Goal: Use online tool/utility: Use online tool/utility

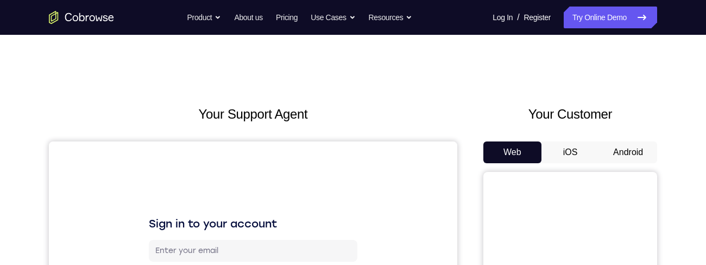
click at [618, 150] on button "Android" at bounding box center [628, 152] width 58 height 22
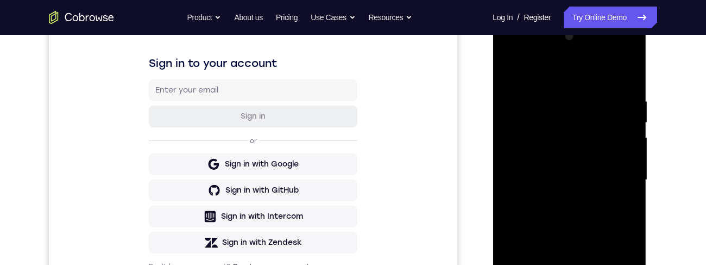
scroll to position [192, 0]
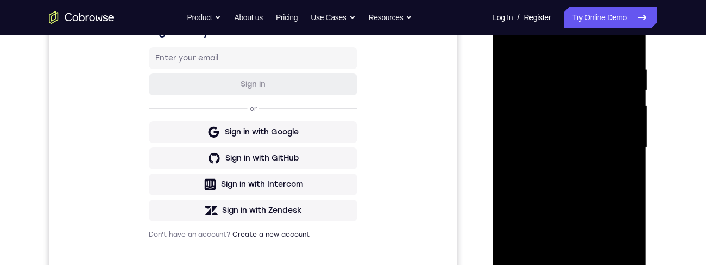
click at [570, 264] on div at bounding box center [569, 148] width 137 height 304
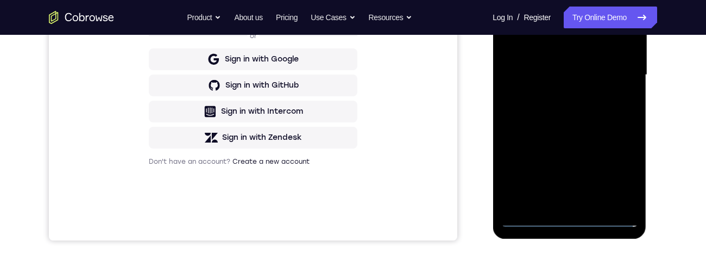
click at [570, 226] on div at bounding box center [569, 75] width 137 height 304
click at [570, 219] on div at bounding box center [569, 75] width 137 height 304
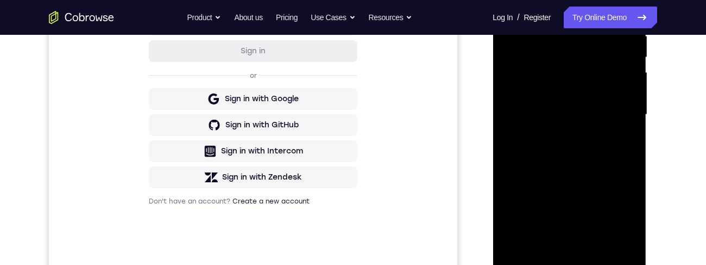
click at [625, 207] on div at bounding box center [569, 115] width 137 height 304
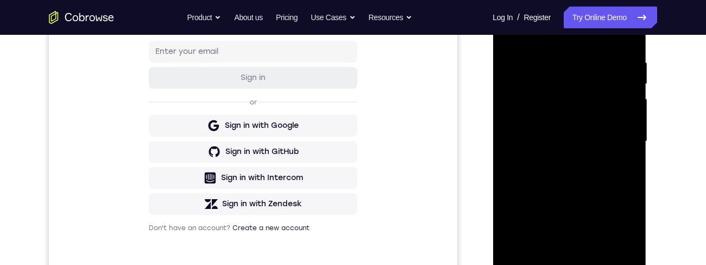
click at [552, 34] on div at bounding box center [569, 141] width 137 height 304
click at [621, 134] on div at bounding box center [569, 141] width 137 height 304
click at [555, 168] on div at bounding box center [569, 141] width 137 height 304
click at [542, 131] on div at bounding box center [569, 141] width 137 height 304
click at [559, 111] on div at bounding box center [569, 141] width 137 height 304
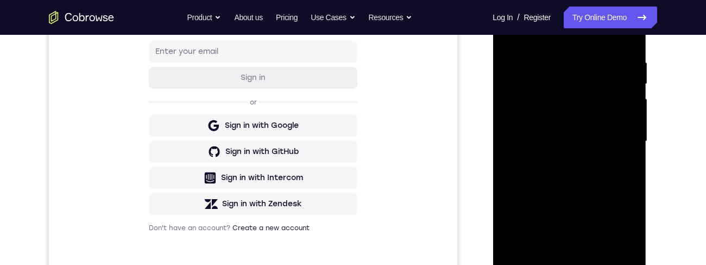
click at [525, 96] on div at bounding box center [569, 141] width 137 height 304
click at [534, 122] on div at bounding box center [569, 141] width 137 height 304
click at [594, 143] on div at bounding box center [569, 141] width 137 height 304
click at [583, 64] on div at bounding box center [569, 141] width 137 height 304
click at [591, 190] on div at bounding box center [569, 141] width 137 height 304
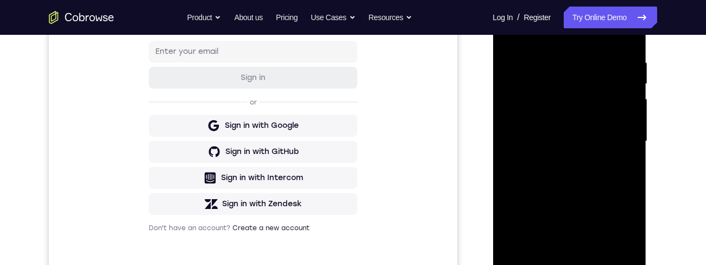
click at [592, 62] on div at bounding box center [569, 141] width 137 height 304
click at [618, 134] on div at bounding box center [569, 141] width 137 height 304
click at [618, 117] on div at bounding box center [569, 141] width 137 height 304
click at [617, 104] on div at bounding box center [569, 141] width 137 height 304
click at [621, 46] on div at bounding box center [569, 141] width 137 height 304
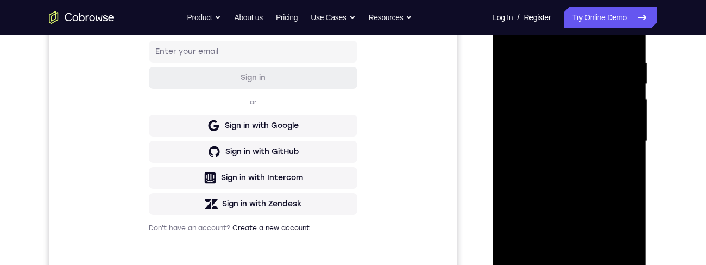
click at [512, 227] on div at bounding box center [569, 141] width 137 height 304
click at [625, 134] on div at bounding box center [569, 141] width 137 height 304
click at [631, 133] on div at bounding box center [569, 141] width 137 height 304
click at [630, 135] on div at bounding box center [569, 141] width 137 height 304
click at [630, 133] on div at bounding box center [569, 141] width 137 height 304
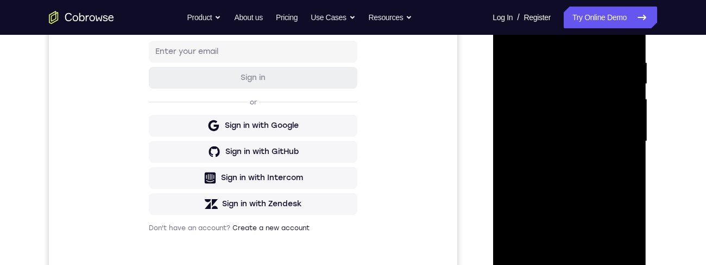
click at [629, 135] on div at bounding box center [569, 141] width 137 height 304
click at [630, 135] on div at bounding box center [569, 141] width 137 height 304
click at [630, 136] on div at bounding box center [569, 141] width 137 height 304
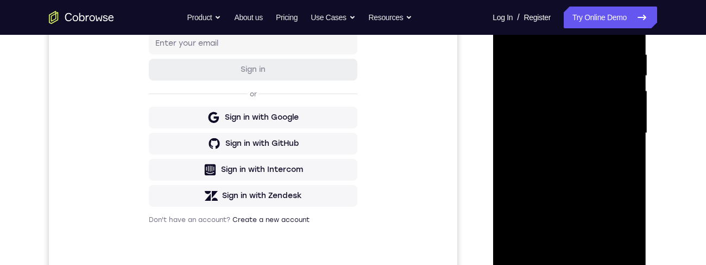
scroll to position [207, 0]
click at [627, 150] on div at bounding box center [569, 134] width 137 height 304
click at [628, 147] on div at bounding box center [569, 134] width 137 height 304
click at [624, 145] on div at bounding box center [569, 134] width 137 height 304
click at [626, 147] on div at bounding box center [569, 134] width 137 height 304
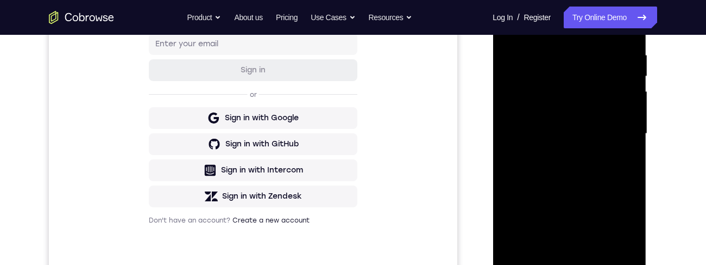
click at [628, 147] on div at bounding box center [569, 134] width 137 height 304
click at [628, 145] on div at bounding box center [569, 134] width 137 height 304
click at [629, 146] on div at bounding box center [569, 134] width 137 height 304
click at [631, 143] on div at bounding box center [569, 134] width 137 height 304
click at [630, 148] on div at bounding box center [569, 134] width 137 height 304
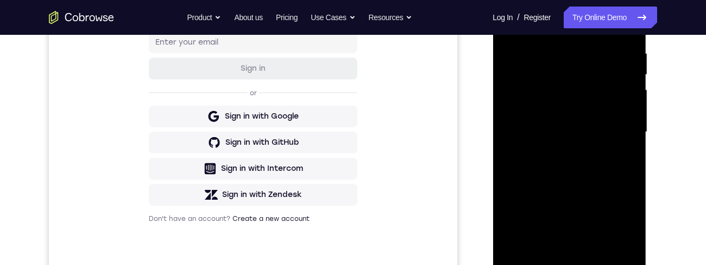
scroll to position [273, 0]
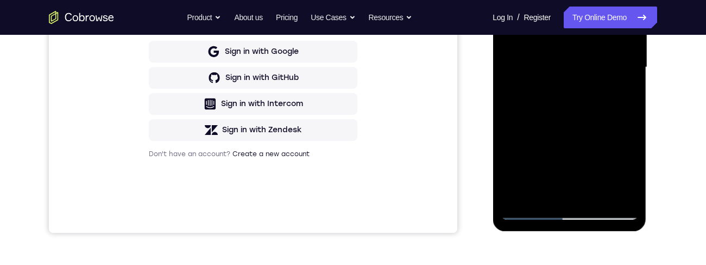
click at [625, 62] on div at bounding box center [569, 67] width 137 height 304
click at [630, 60] on div at bounding box center [569, 67] width 137 height 304
click at [628, 60] on div at bounding box center [569, 67] width 137 height 304
click at [625, 61] on div at bounding box center [569, 67] width 137 height 304
click at [628, 65] on div at bounding box center [569, 67] width 137 height 304
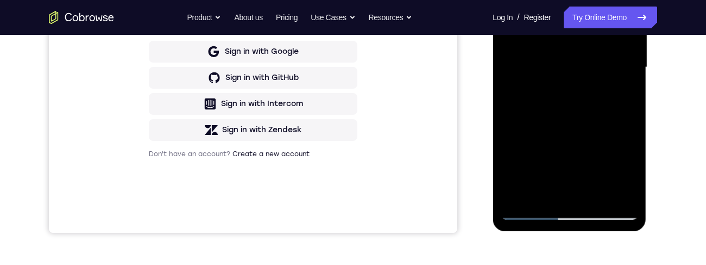
click at [627, 65] on div at bounding box center [569, 67] width 137 height 304
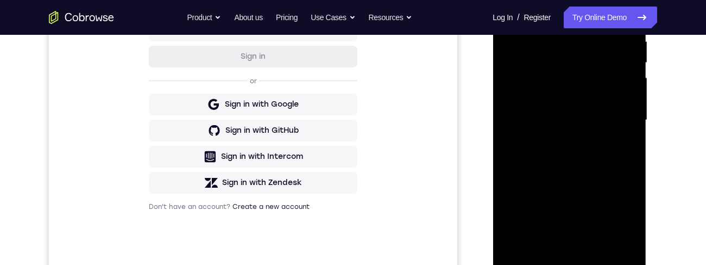
scroll to position [216, 0]
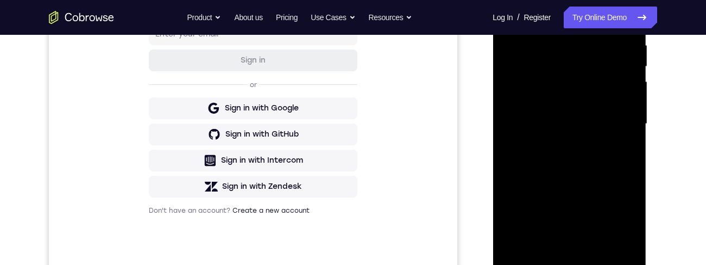
click at [508, 166] on div at bounding box center [569, 124] width 137 height 304
click at [583, 201] on div at bounding box center [569, 124] width 137 height 304
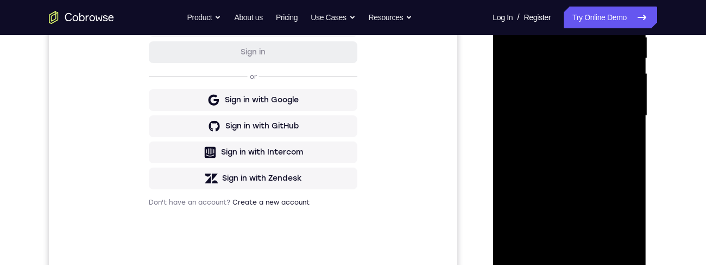
scroll to position [286, 0]
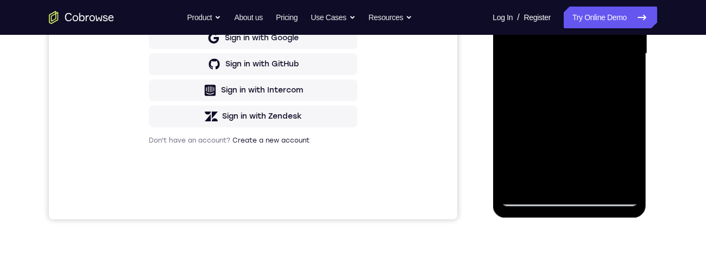
click at [629, 78] on div at bounding box center [569, 54] width 137 height 304
click at [625, 84] on div at bounding box center [569, 54] width 137 height 304
click at [625, 83] on div at bounding box center [569, 54] width 137 height 304
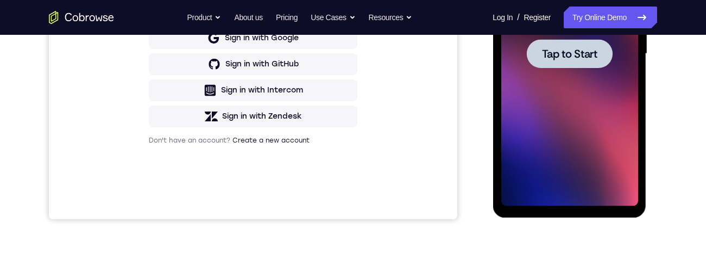
click at [578, 52] on span "Tap to Start" at bounding box center [569, 53] width 55 height 11
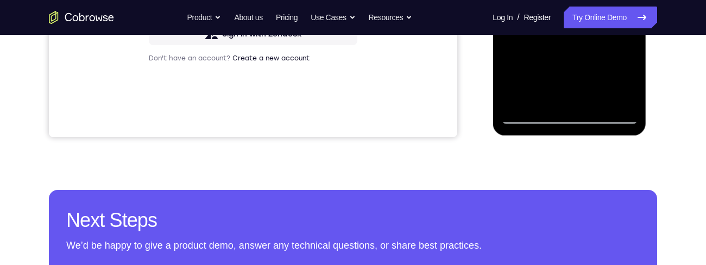
scroll to position [378, 0]
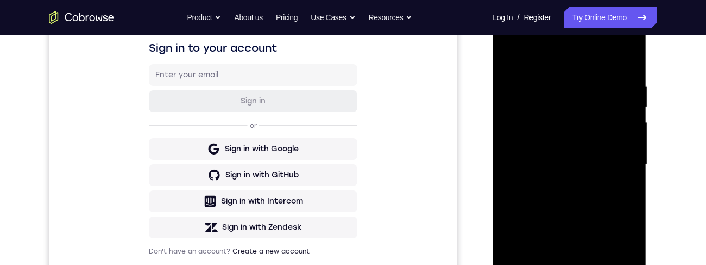
scroll to position [175, 0]
click at [583, 60] on div at bounding box center [569, 165] width 137 height 304
click at [612, 162] on div at bounding box center [569, 165] width 137 height 304
click at [554, 264] on div at bounding box center [569, 165] width 137 height 304
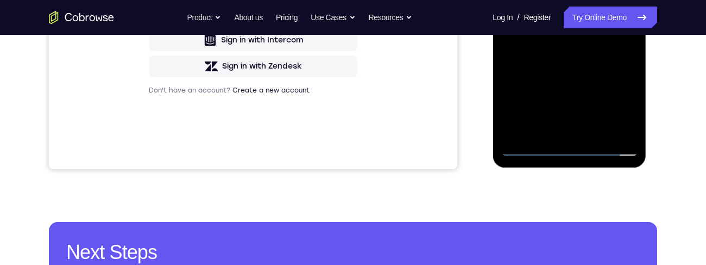
click at [558, 131] on div at bounding box center [569, 4] width 137 height 304
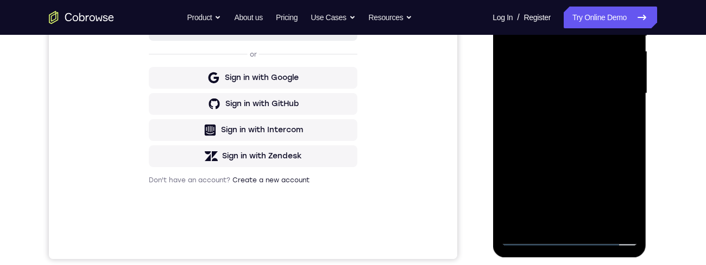
scroll to position [238, 0]
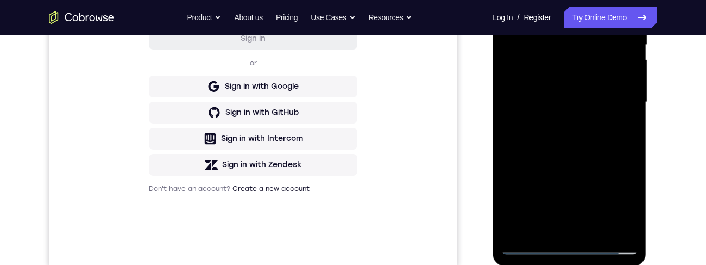
click at [601, 91] on div at bounding box center [569, 102] width 137 height 304
click at [561, 82] on div at bounding box center [569, 102] width 137 height 304
click at [573, 114] on div at bounding box center [569, 102] width 137 height 304
click at [576, 112] on div at bounding box center [569, 102] width 137 height 304
click at [583, 105] on div at bounding box center [569, 102] width 137 height 304
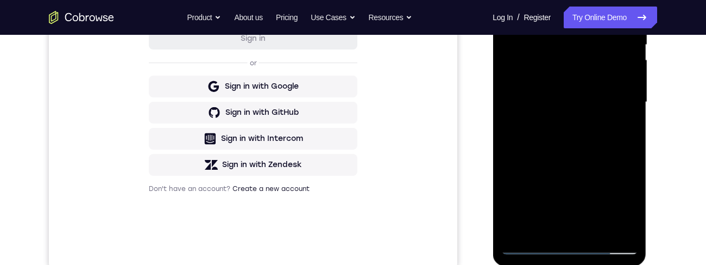
click at [569, 141] on div at bounding box center [569, 102] width 137 height 304
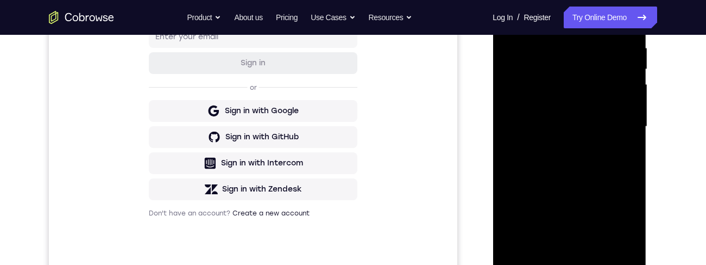
click at [580, 153] on div at bounding box center [569, 126] width 137 height 304
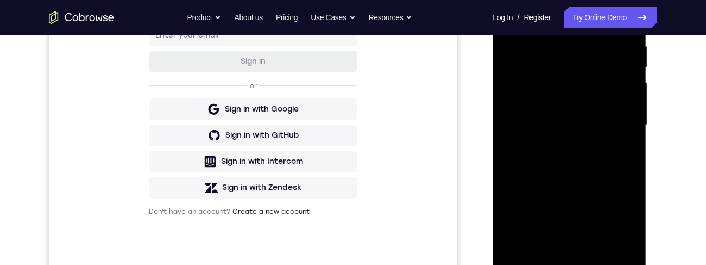
scroll to position [274, 0]
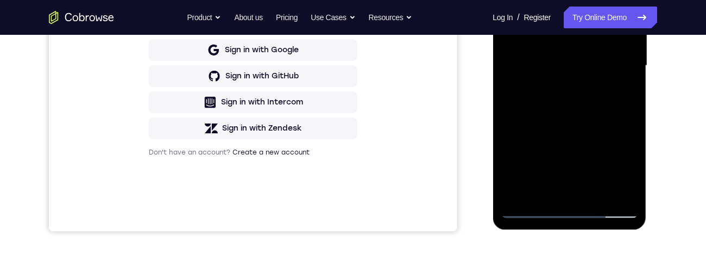
click at [591, 111] on div at bounding box center [569, 66] width 137 height 304
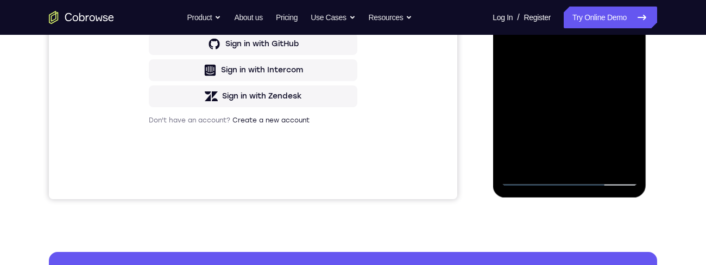
click at [548, 158] on div at bounding box center [569, 34] width 137 height 304
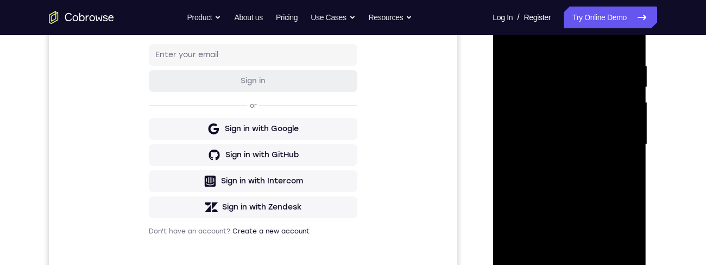
scroll to position [170, 0]
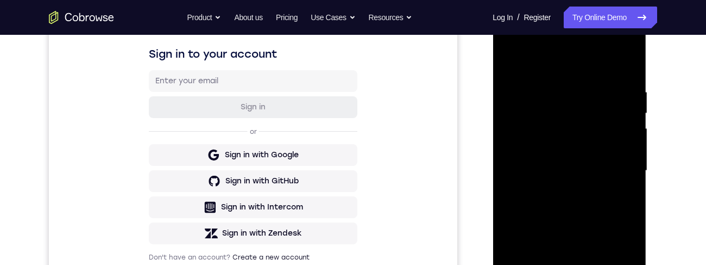
click at [583, 62] on div at bounding box center [569, 170] width 137 height 304
click at [597, 84] on div at bounding box center [569, 170] width 137 height 304
click at [583, 96] on div at bounding box center [569, 170] width 137 height 304
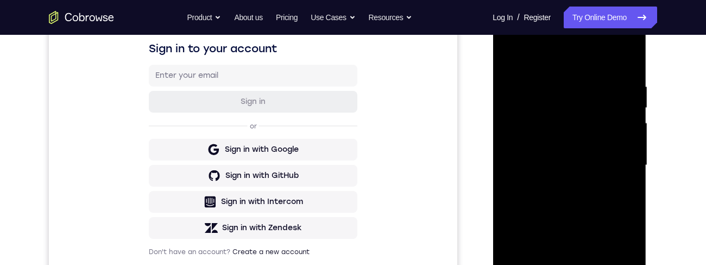
click at [509, 60] on div at bounding box center [569, 165] width 137 height 304
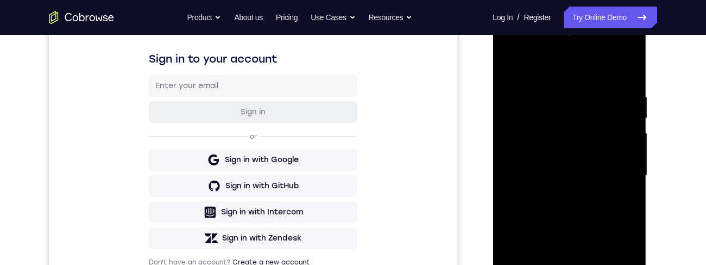
scroll to position [177, 0]
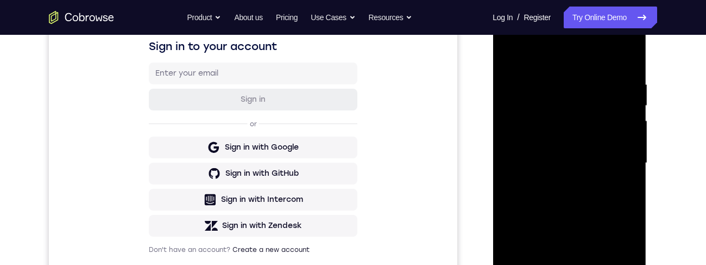
click at [518, 193] on div at bounding box center [569, 163] width 137 height 304
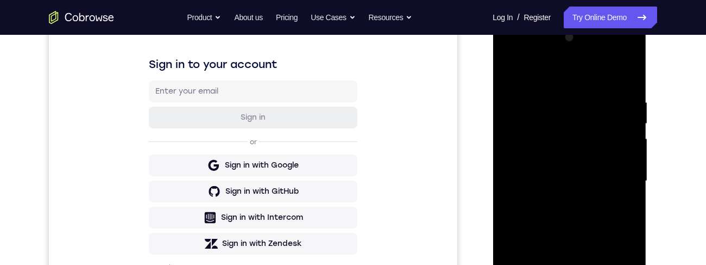
scroll to position [277, 0]
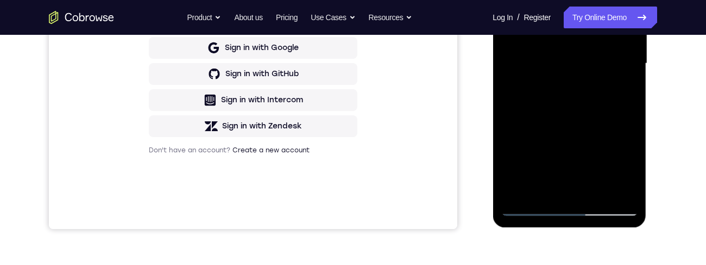
click at [540, 187] on div at bounding box center [569, 63] width 137 height 304
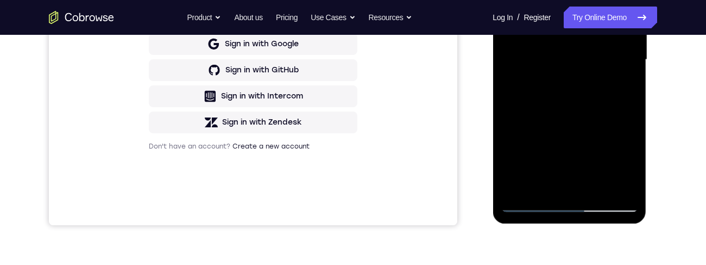
scroll to position [140, 0]
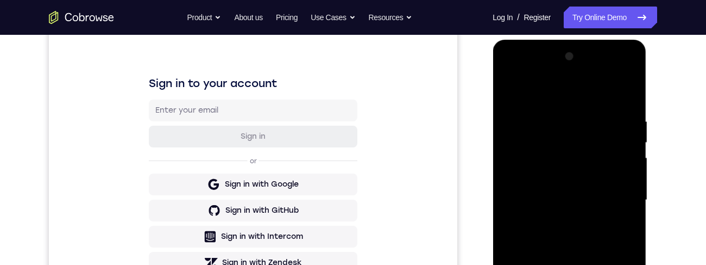
click at [574, 87] on div at bounding box center [569, 200] width 137 height 304
click at [605, 89] on div at bounding box center [569, 200] width 137 height 304
click at [611, 91] on div at bounding box center [569, 200] width 137 height 304
click at [554, 160] on div at bounding box center [569, 200] width 137 height 304
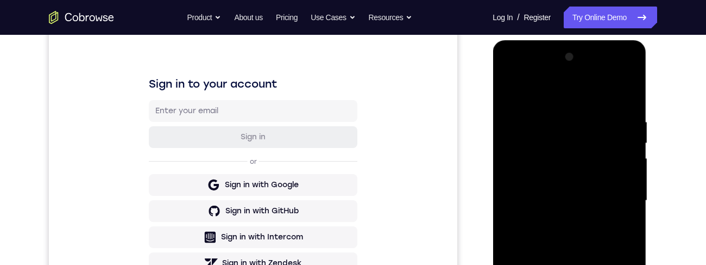
click at [565, 124] on div at bounding box center [569, 200] width 137 height 304
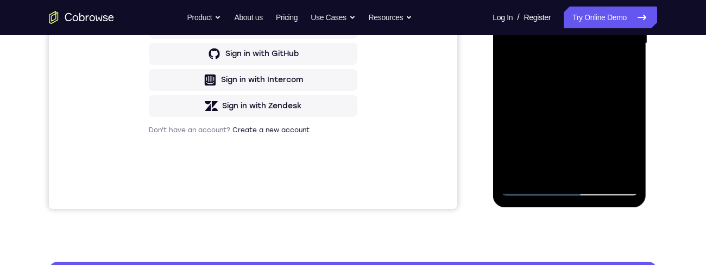
scroll to position [309, 0]
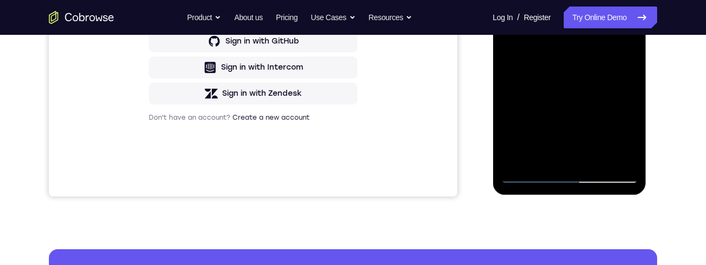
click at [539, 155] on div at bounding box center [569, 31] width 137 height 304
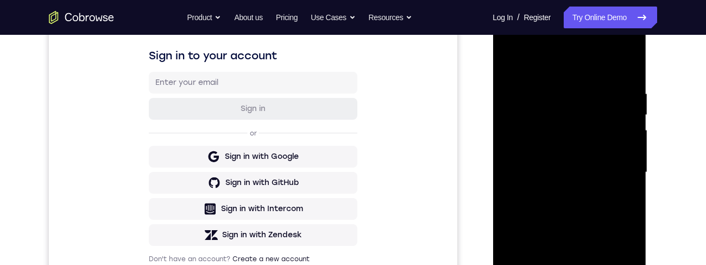
click at [508, 64] on div at bounding box center [569, 172] width 137 height 304
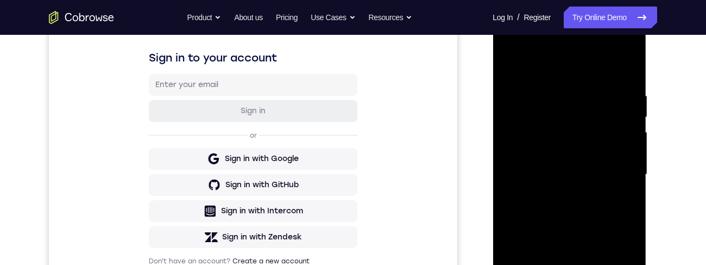
click at [556, 137] on div at bounding box center [569, 174] width 137 height 304
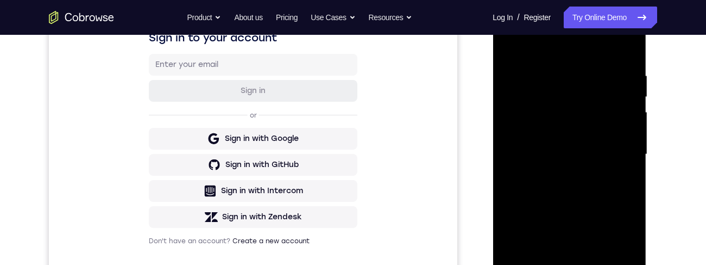
scroll to position [173, 0]
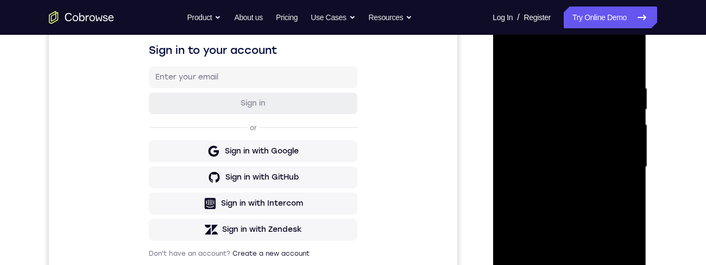
click at [567, 93] on div at bounding box center [569, 167] width 137 height 304
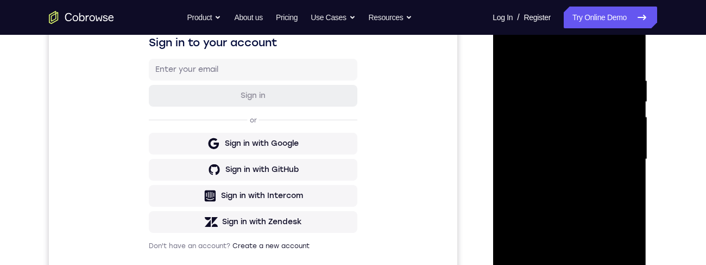
scroll to position [285, 0]
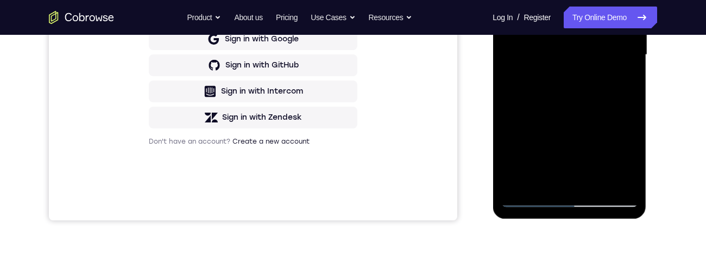
click at [528, 183] on div at bounding box center [569, 55] width 137 height 304
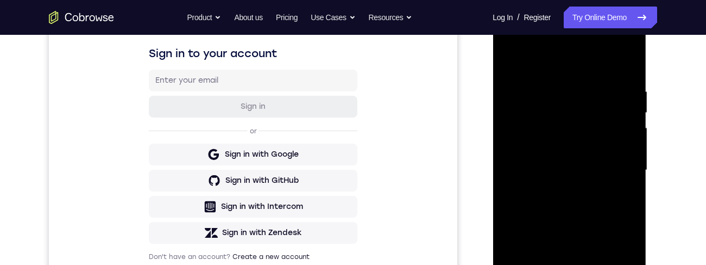
click at [511, 61] on div at bounding box center [569, 170] width 137 height 304
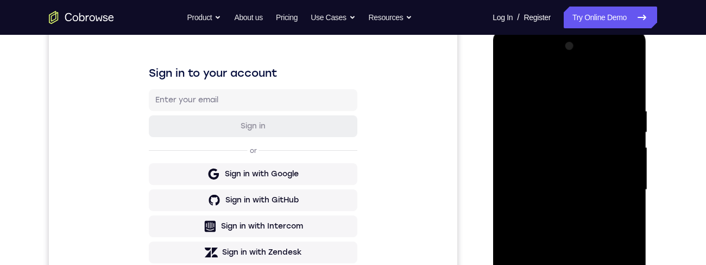
scroll to position [202, 0]
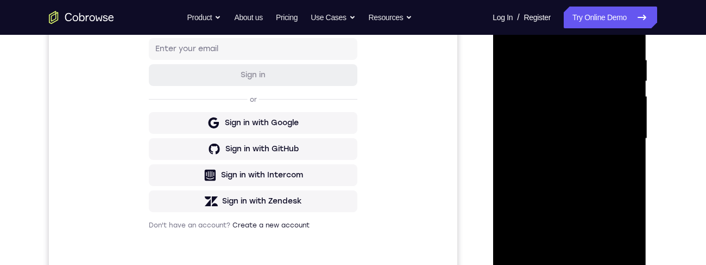
click at [591, 170] on div at bounding box center [569, 138] width 137 height 304
click at [577, 198] on div at bounding box center [569, 138] width 137 height 304
click at [573, 130] on div at bounding box center [569, 138] width 137 height 304
click at [554, 241] on div at bounding box center [569, 138] width 137 height 304
click at [553, 264] on div at bounding box center [569, 138] width 137 height 304
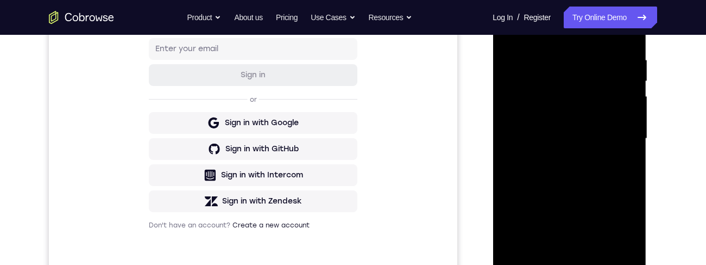
click at [620, 165] on div at bounding box center [569, 138] width 137 height 304
click at [628, 158] on div at bounding box center [569, 138] width 137 height 304
click at [545, 201] on div at bounding box center [569, 138] width 137 height 304
click at [568, 189] on div at bounding box center [569, 138] width 137 height 304
click at [618, 165] on div at bounding box center [569, 138] width 137 height 304
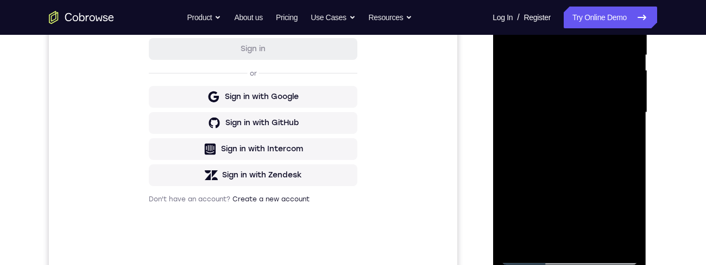
scroll to position [178, 0]
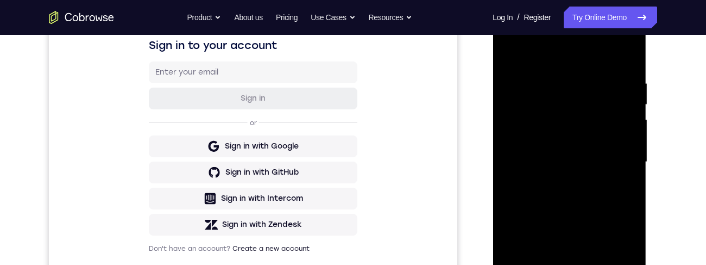
click at [508, 58] on div at bounding box center [569, 162] width 137 height 304
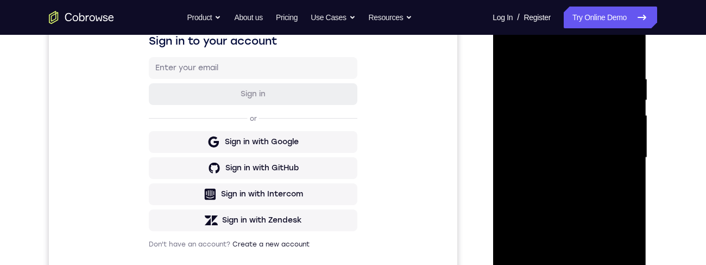
scroll to position [182, 0]
click at [581, 150] on div at bounding box center [569, 158] width 137 height 304
click at [561, 264] on div at bounding box center [569, 158] width 137 height 304
click at [618, 184] on div at bounding box center [569, 158] width 137 height 304
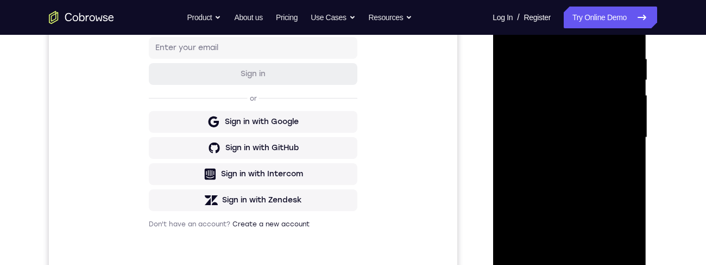
scroll to position [148, 0]
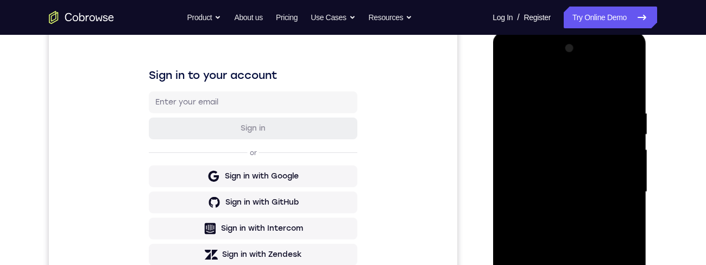
click at [509, 82] on div at bounding box center [569, 192] width 137 height 304
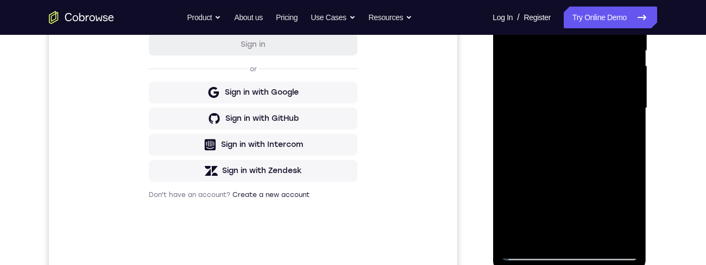
scroll to position [212, 0]
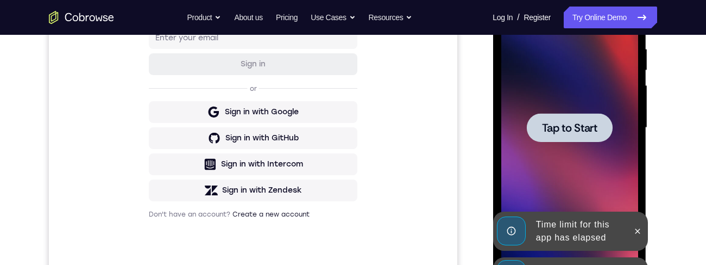
click at [583, 133] on span "Tap to Start" at bounding box center [569, 127] width 55 height 11
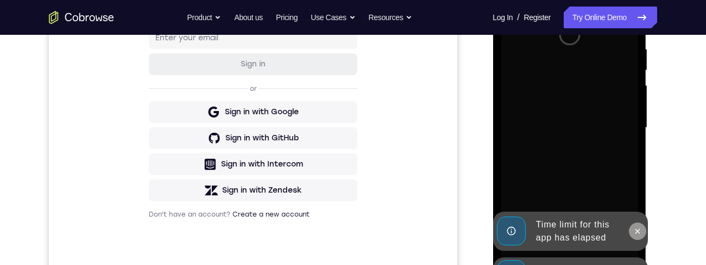
click at [637, 230] on icon at bounding box center [637, 231] width 9 height 9
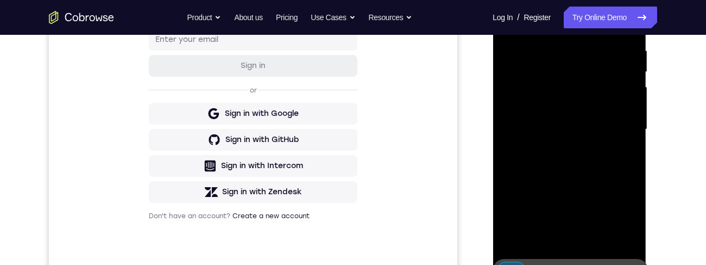
scroll to position [274, 0]
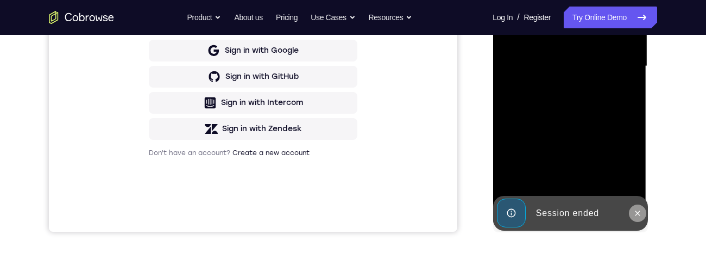
click at [631, 214] on button at bounding box center [637, 212] width 17 height 17
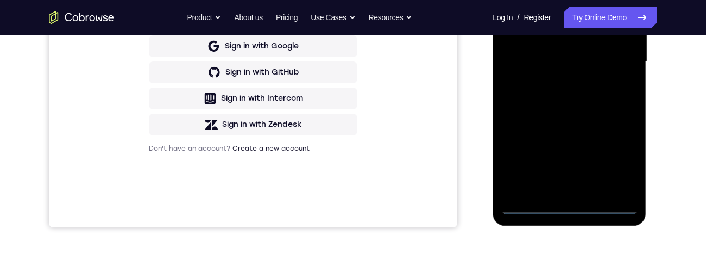
click at [572, 207] on div at bounding box center [569, 62] width 137 height 304
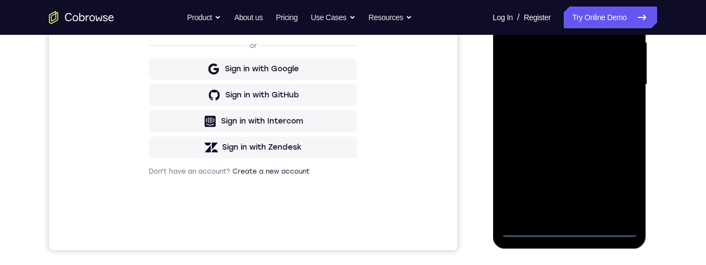
click at [615, 174] on div at bounding box center [569, 85] width 137 height 304
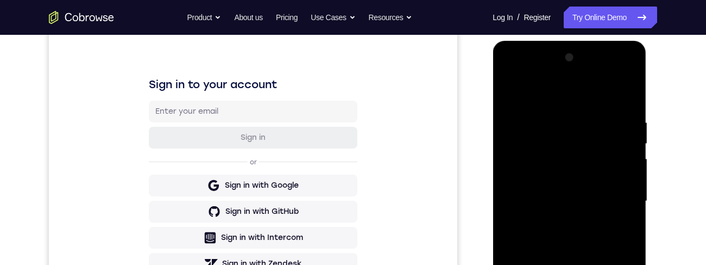
scroll to position [132, 0]
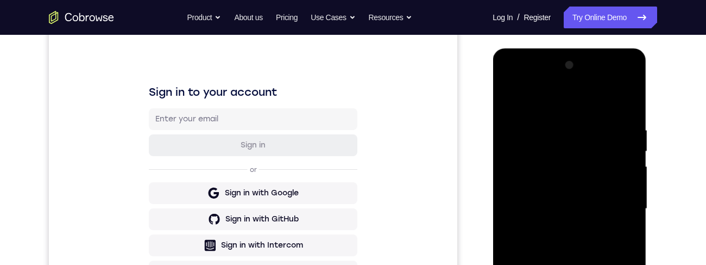
click at [558, 104] on div at bounding box center [569, 209] width 137 height 304
click at [619, 201] on div at bounding box center [569, 209] width 137 height 304
click at [556, 229] on div at bounding box center [569, 209] width 137 height 304
click at [553, 201] on div at bounding box center [569, 209] width 137 height 304
click at [564, 178] on div at bounding box center [569, 209] width 137 height 304
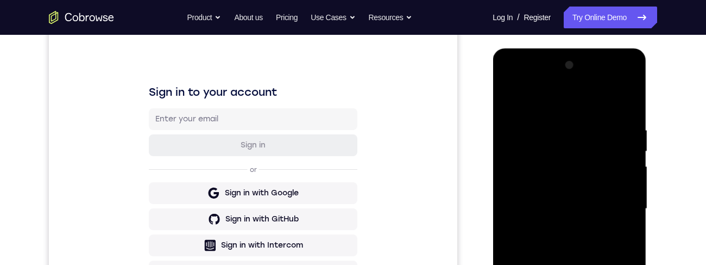
click at [556, 163] on div at bounding box center [569, 209] width 137 height 304
click at [555, 192] on div at bounding box center [569, 209] width 137 height 304
click at [577, 209] on div at bounding box center [569, 209] width 137 height 304
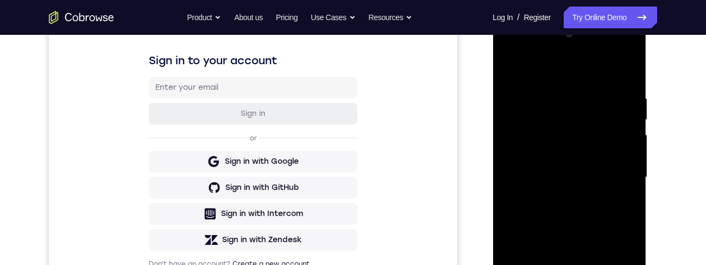
click at [590, 213] on div at bounding box center [569, 177] width 137 height 304
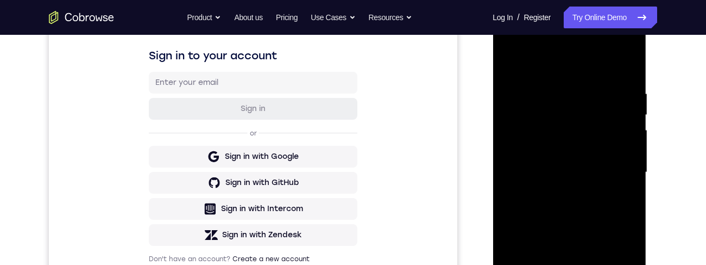
click at [588, 206] on div at bounding box center [569, 172] width 137 height 304
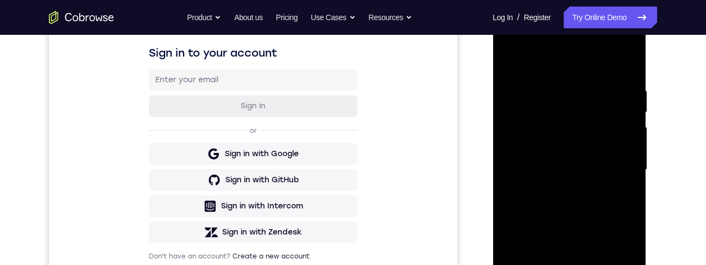
scroll to position [180, 0]
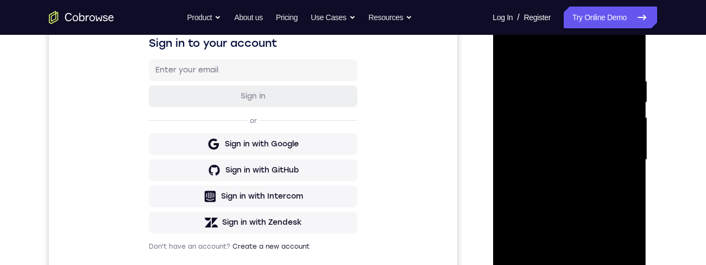
click at [596, 202] on div at bounding box center [569, 160] width 137 height 304
click at [593, 264] on div at bounding box center [569, 160] width 137 height 304
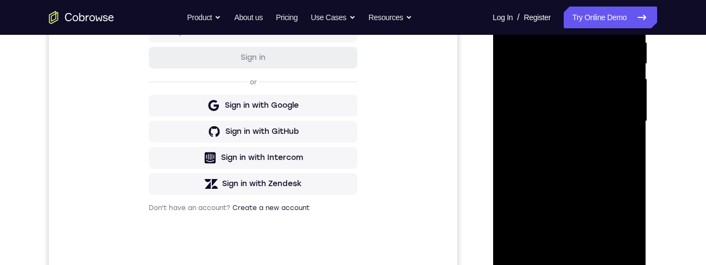
click at [598, 182] on div at bounding box center [569, 121] width 137 height 304
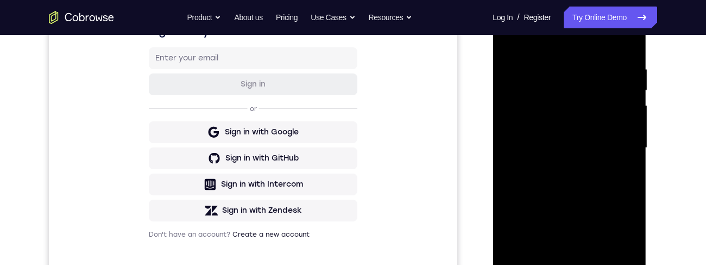
click at [571, 184] on div at bounding box center [569, 148] width 137 height 304
click at [584, 252] on div at bounding box center [569, 148] width 137 height 304
click at [615, 247] on div at bounding box center [569, 148] width 137 height 304
click at [617, 176] on div at bounding box center [569, 148] width 137 height 304
click at [623, 252] on div at bounding box center [569, 148] width 137 height 304
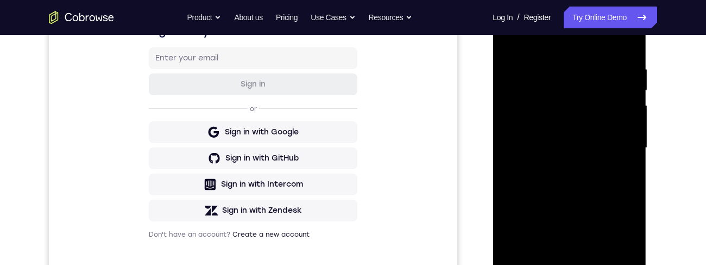
click at [543, 264] on div at bounding box center [569, 148] width 137 height 304
click at [629, 226] on div at bounding box center [569, 148] width 137 height 304
click at [551, 165] on div at bounding box center [569, 148] width 137 height 304
click at [626, 264] on div at bounding box center [569, 148] width 137 height 304
click at [621, 166] on div at bounding box center [569, 148] width 137 height 304
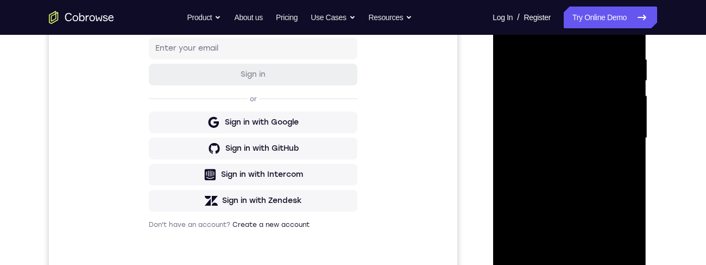
scroll to position [142, 0]
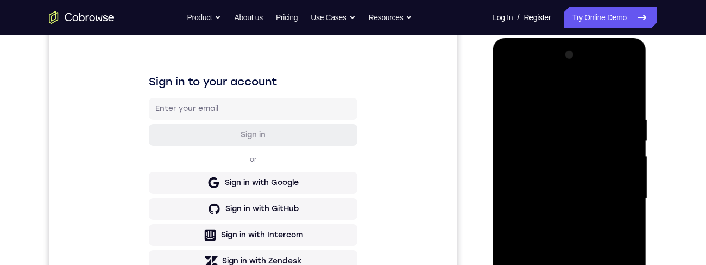
click at [508, 92] on div at bounding box center [569, 198] width 137 height 304
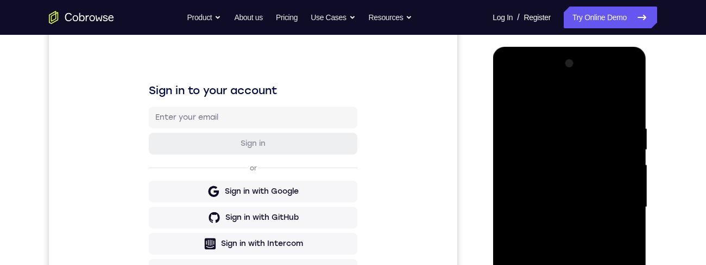
click at [518, 153] on div at bounding box center [569, 207] width 137 height 304
click at [558, 198] on div at bounding box center [569, 207] width 137 height 304
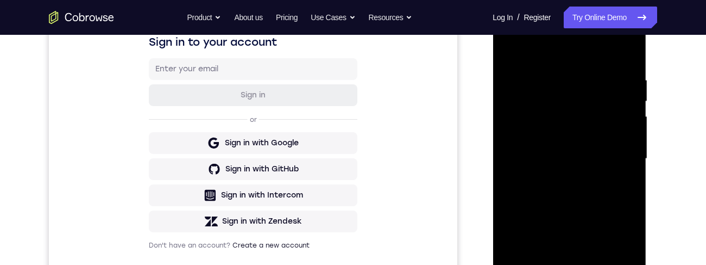
click at [542, 264] on div at bounding box center [569, 159] width 137 height 304
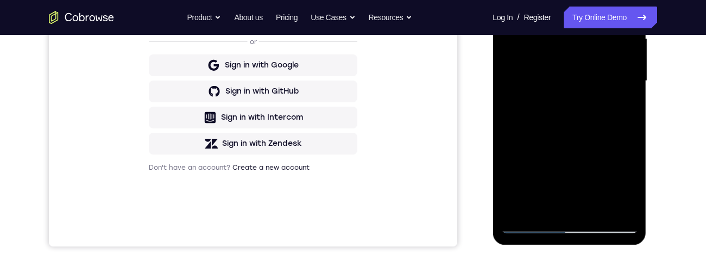
scroll to position [249, 0]
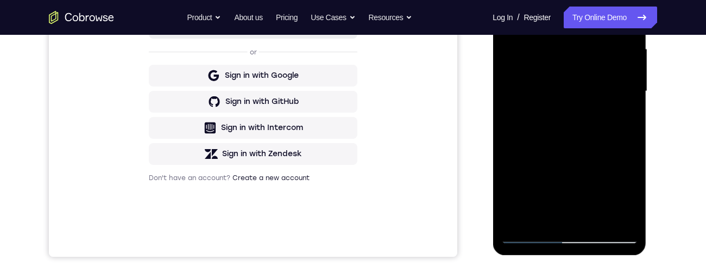
click at [562, 178] on div at bounding box center [569, 91] width 137 height 304
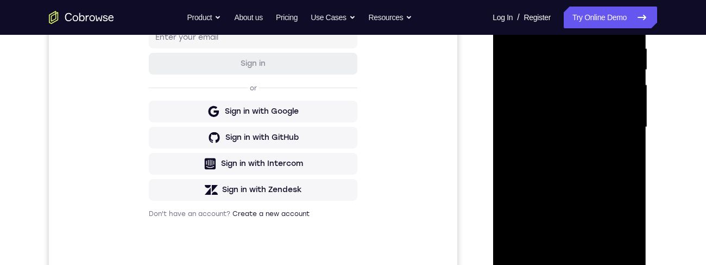
scroll to position [212, 0]
click at [625, 256] on div at bounding box center [569, 128] width 137 height 304
click at [569, 213] on div at bounding box center [569, 128] width 137 height 304
click at [597, 202] on div at bounding box center [569, 128] width 137 height 304
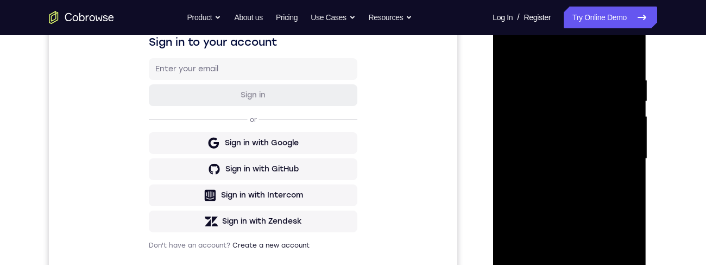
scroll to position [180, 0]
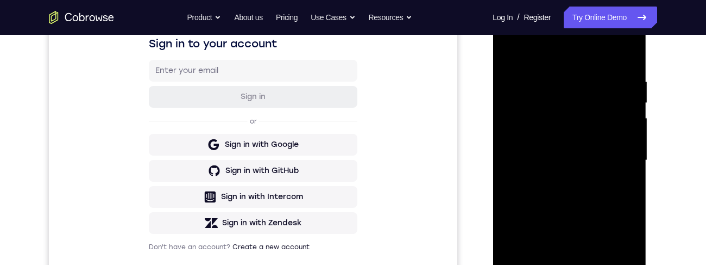
click at [549, 87] on div at bounding box center [569, 160] width 137 height 304
click at [562, 96] on div at bounding box center [569, 160] width 137 height 304
click at [552, 87] on div at bounding box center [569, 160] width 137 height 304
click at [572, 97] on div at bounding box center [569, 160] width 137 height 304
click at [562, 96] on div at bounding box center [569, 160] width 137 height 304
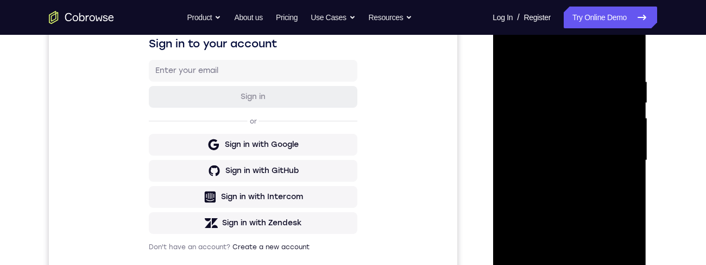
click at [586, 86] on div at bounding box center [569, 160] width 137 height 304
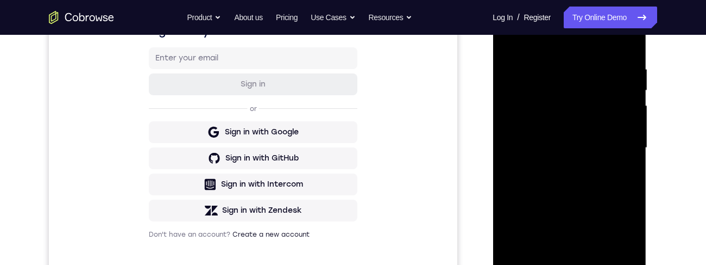
scroll to position [181, 0]
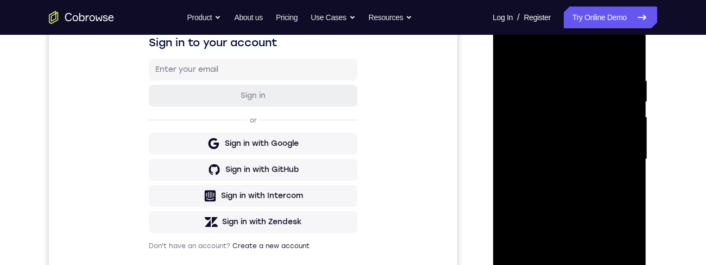
click at [625, 55] on div at bounding box center [569, 159] width 137 height 304
click at [553, 167] on div at bounding box center [569, 159] width 137 height 304
click at [547, 222] on div at bounding box center [569, 159] width 137 height 304
click at [565, 225] on div at bounding box center [569, 159] width 137 height 304
click at [619, 188] on div at bounding box center [569, 159] width 137 height 304
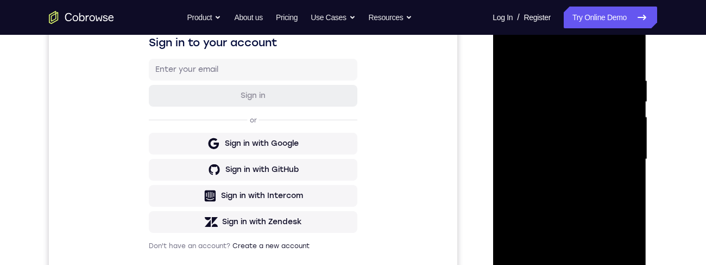
scroll to position [240, 0]
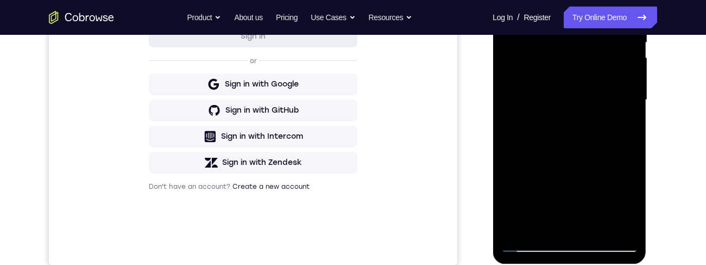
click at [622, 222] on div at bounding box center [569, 100] width 137 height 304
click at [550, 190] on div at bounding box center [569, 100] width 137 height 304
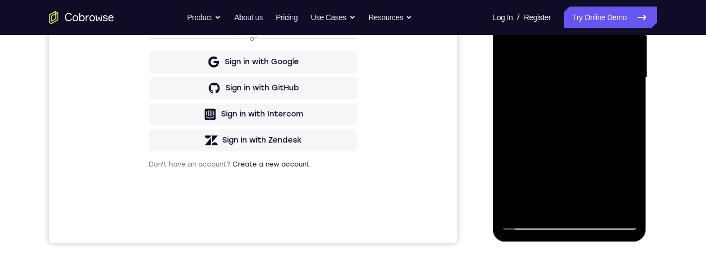
click at [575, 165] on div at bounding box center [569, 78] width 137 height 304
click at [556, 105] on div at bounding box center [569, 78] width 137 height 304
click at [596, 199] on div at bounding box center [569, 78] width 137 height 304
click at [597, 204] on div at bounding box center [569, 78] width 137 height 304
click at [628, 183] on div at bounding box center [569, 78] width 137 height 304
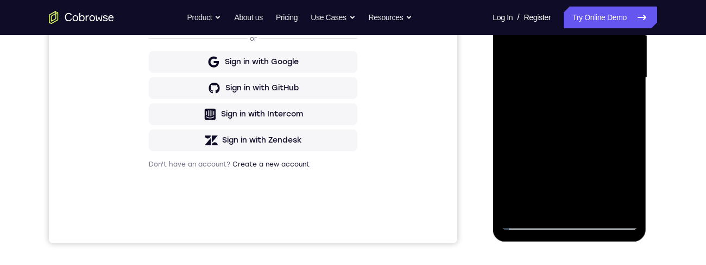
click at [627, 184] on div at bounding box center [569, 78] width 137 height 304
click at [625, 184] on div at bounding box center [569, 78] width 137 height 304
click at [626, 184] on div at bounding box center [569, 78] width 137 height 304
click at [624, 184] on div at bounding box center [569, 78] width 137 height 304
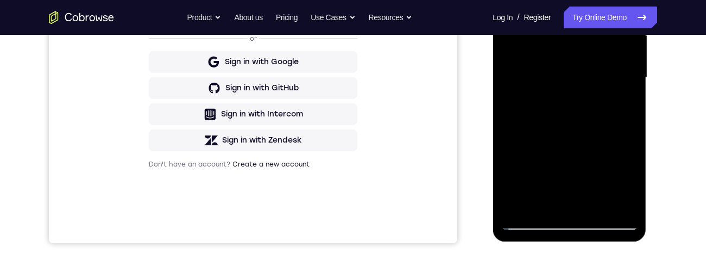
click at [623, 183] on div at bounding box center [569, 78] width 137 height 304
click at [621, 184] on div at bounding box center [569, 78] width 137 height 304
click at [622, 183] on div at bounding box center [569, 78] width 137 height 304
click at [621, 184] on div at bounding box center [569, 78] width 137 height 304
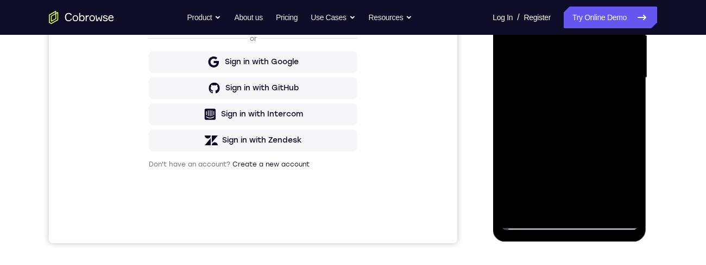
click at [621, 184] on div at bounding box center [569, 78] width 137 height 304
click at [623, 185] on div at bounding box center [569, 78] width 137 height 304
click at [621, 185] on div at bounding box center [569, 78] width 137 height 304
click at [621, 184] on div at bounding box center [569, 78] width 137 height 304
click at [621, 185] on div at bounding box center [569, 78] width 137 height 304
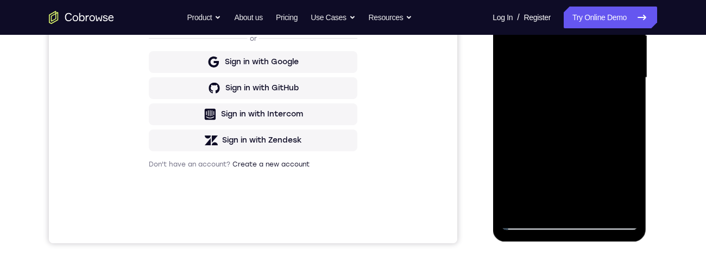
click at [621, 185] on div at bounding box center [569, 78] width 137 height 304
click at [610, 164] on div at bounding box center [569, 78] width 137 height 304
click at [618, 107] on div at bounding box center [569, 78] width 137 height 304
click at [617, 198] on div at bounding box center [569, 78] width 137 height 304
click at [617, 200] on div at bounding box center [569, 78] width 137 height 304
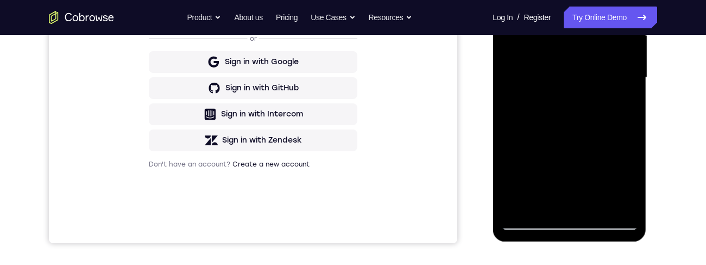
click at [620, 204] on div at bounding box center [569, 78] width 137 height 304
click at [620, 200] on div at bounding box center [569, 78] width 137 height 304
click at [615, 201] on div at bounding box center [569, 78] width 137 height 304
click at [618, 201] on div at bounding box center [569, 78] width 137 height 304
click at [622, 200] on div at bounding box center [569, 78] width 137 height 304
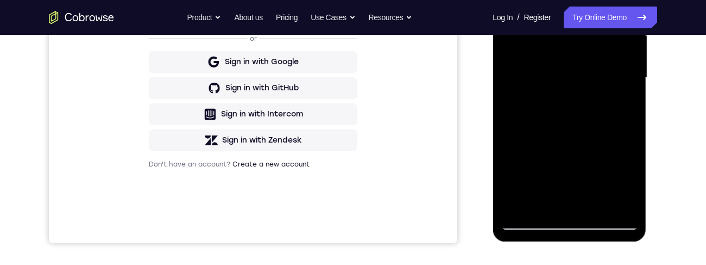
click at [620, 201] on div at bounding box center [569, 78] width 137 height 304
click at [621, 201] on div at bounding box center [569, 78] width 137 height 304
click at [617, 204] on div at bounding box center [569, 78] width 137 height 304
click at [620, 199] on div at bounding box center [569, 78] width 137 height 304
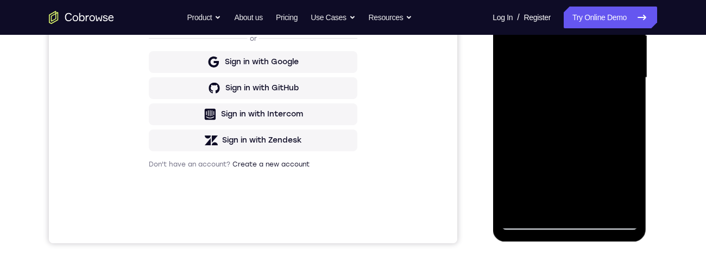
click at [623, 196] on div at bounding box center [569, 78] width 137 height 304
click at [618, 197] on div at bounding box center [569, 78] width 137 height 304
click at [622, 197] on div at bounding box center [569, 78] width 137 height 304
click at [620, 197] on div at bounding box center [569, 78] width 137 height 304
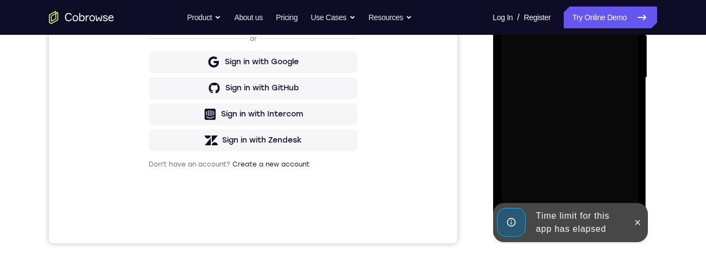
click at [619, 198] on div at bounding box center [569, 78] width 137 height 304
click at [636, 222] on icon at bounding box center [637, 222] width 9 height 9
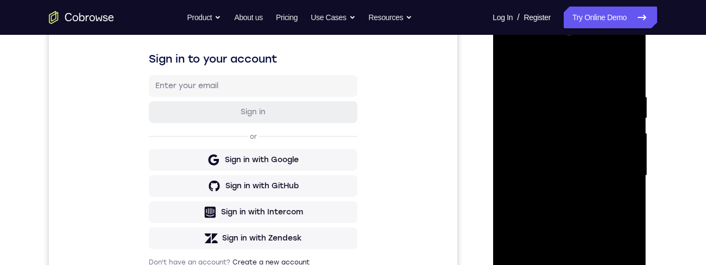
scroll to position [278, 0]
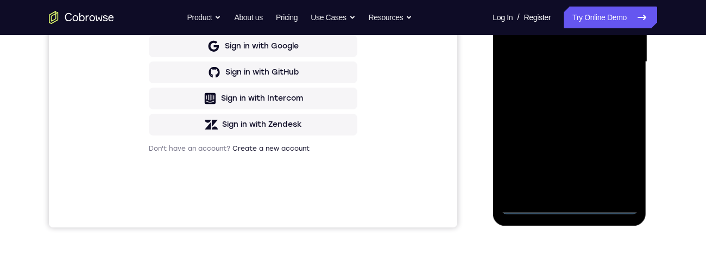
click at [565, 204] on div at bounding box center [569, 62] width 137 height 304
click at [614, 160] on div at bounding box center [569, 62] width 137 height 304
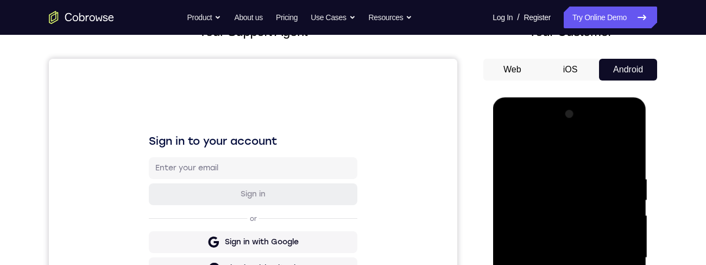
scroll to position [73, 0]
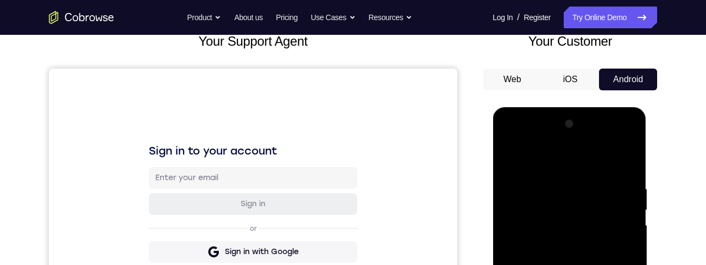
click at [572, 167] on div at bounding box center [569, 267] width 137 height 304
click at [612, 258] on div at bounding box center [569, 267] width 137 height 304
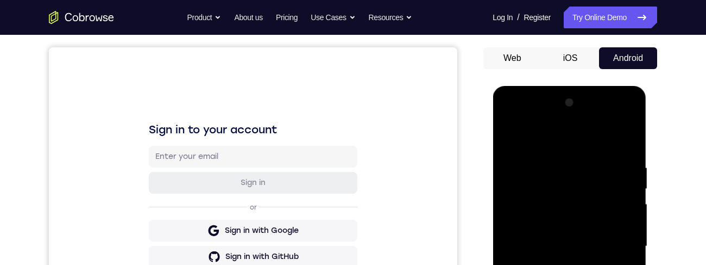
scroll to position [115, 0]
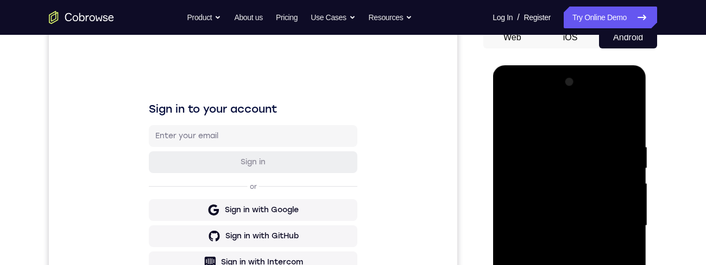
click at [556, 244] on div at bounding box center [569, 225] width 137 height 304
click at [565, 216] on div at bounding box center [569, 225] width 137 height 304
click at [593, 205] on div at bounding box center [569, 225] width 137 height 304
click at [567, 225] on div at bounding box center [569, 225] width 137 height 304
click at [595, 264] on div at bounding box center [569, 225] width 137 height 304
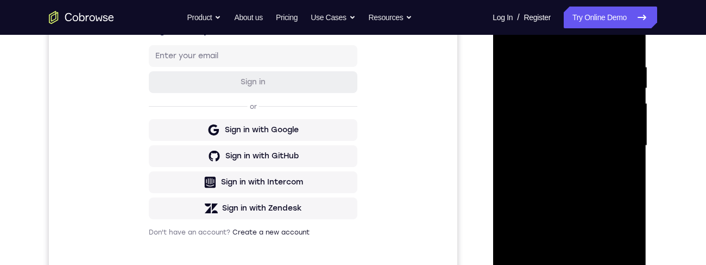
scroll to position [230, 0]
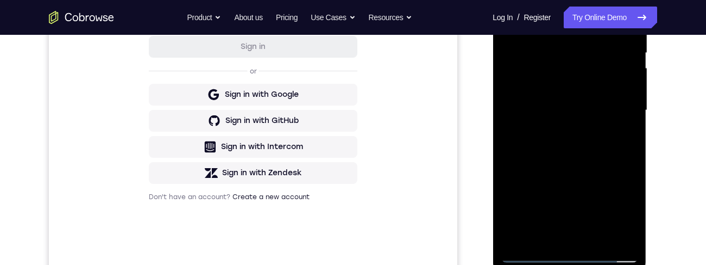
click at [593, 238] on div at bounding box center [569, 110] width 137 height 304
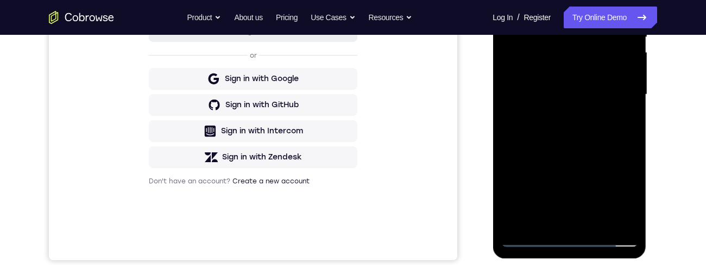
click at [588, 154] on div at bounding box center [569, 94] width 137 height 304
click at [580, 169] on div at bounding box center [569, 94] width 137 height 304
click at [539, 160] on div at bounding box center [569, 94] width 137 height 304
click at [566, 159] on div at bounding box center [569, 94] width 137 height 304
click at [622, 120] on div at bounding box center [569, 94] width 137 height 304
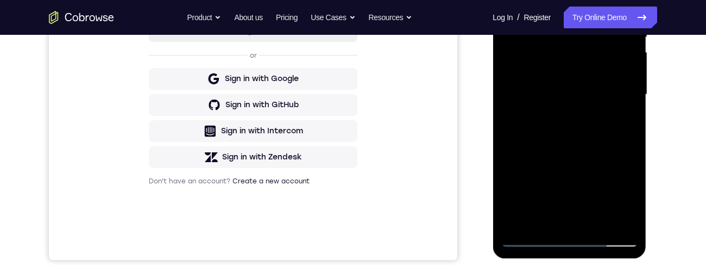
scroll to position [201, 0]
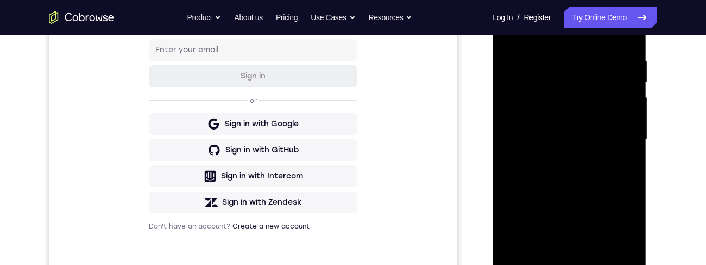
click at [549, 90] on div at bounding box center [569, 140] width 137 height 304
click at [576, 94] on div at bounding box center [569, 140] width 137 height 304
click at [551, 195] on div at bounding box center [569, 141] width 137 height 304
click at [576, 190] on div at bounding box center [569, 141] width 137 height 304
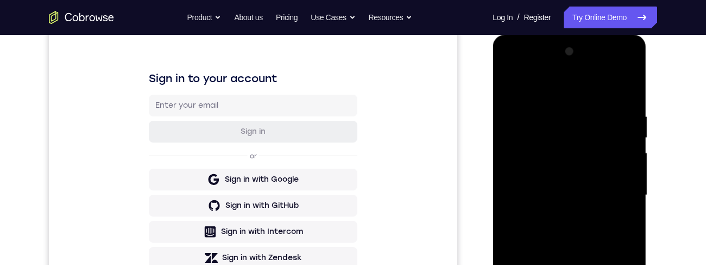
click at [508, 94] on div at bounding box center [569, 195] width 137 height 304
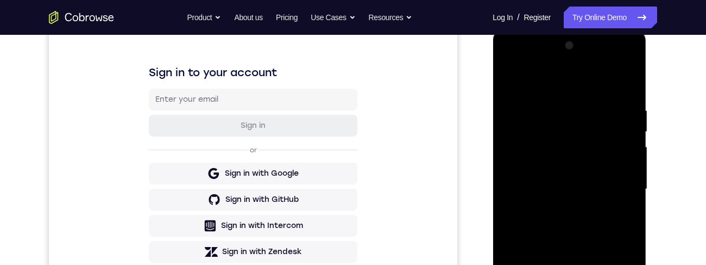
scroll to position [177, 0]
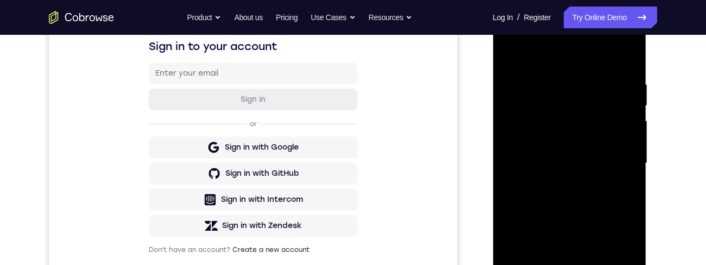
click at [512, 51] on div at bounding box center [569, 163] width 137 height 304
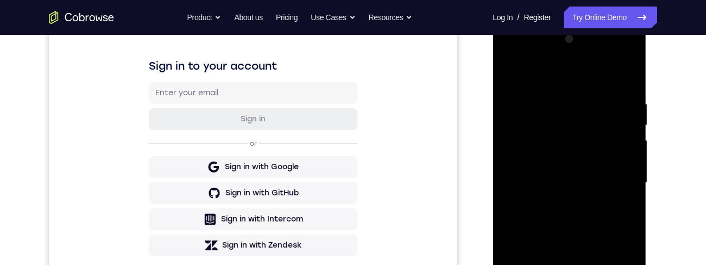
scroll to position [162, 0]
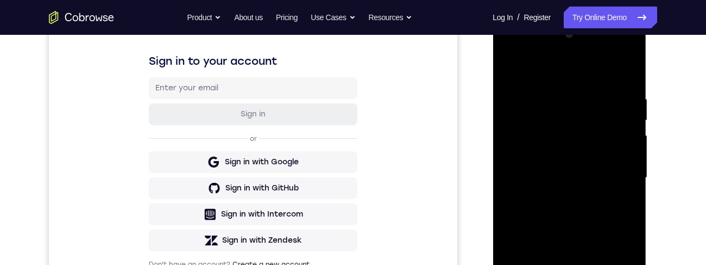
click at [631, 68] on div at bounding box center [569, 178] width 137 height 304
click at [545, 86] on div at bounding box center [569, 178] width 137 height 304
